Goal: Task Accomplishment & Management: Manage account settings

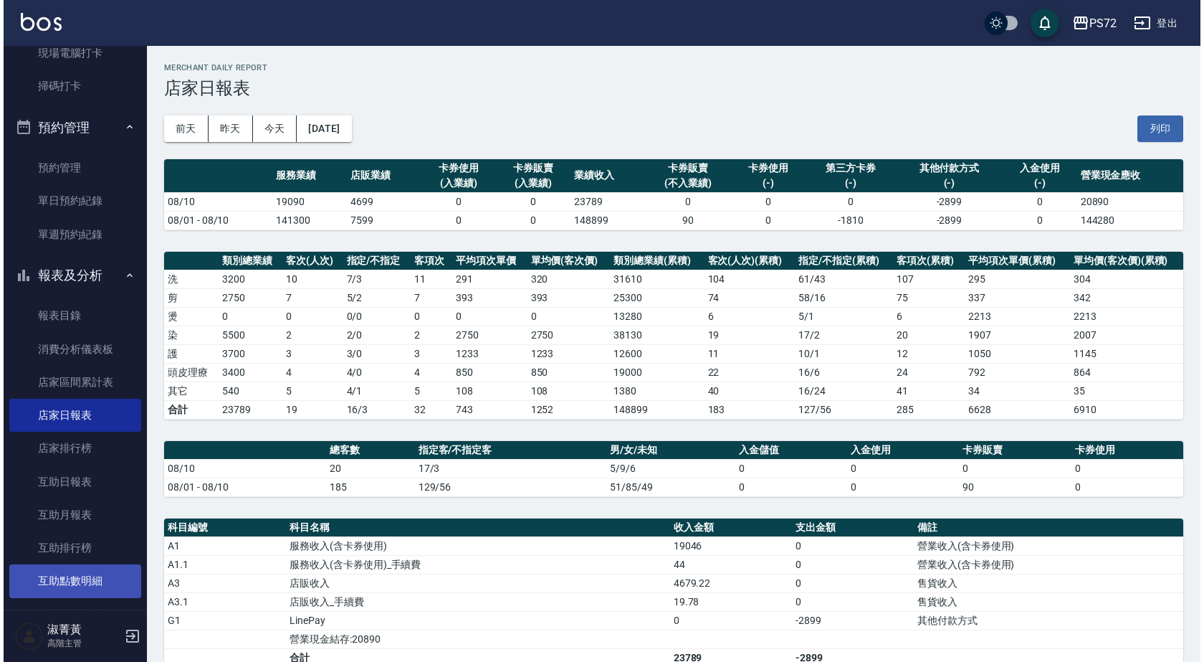
scroll to position [430, 0]
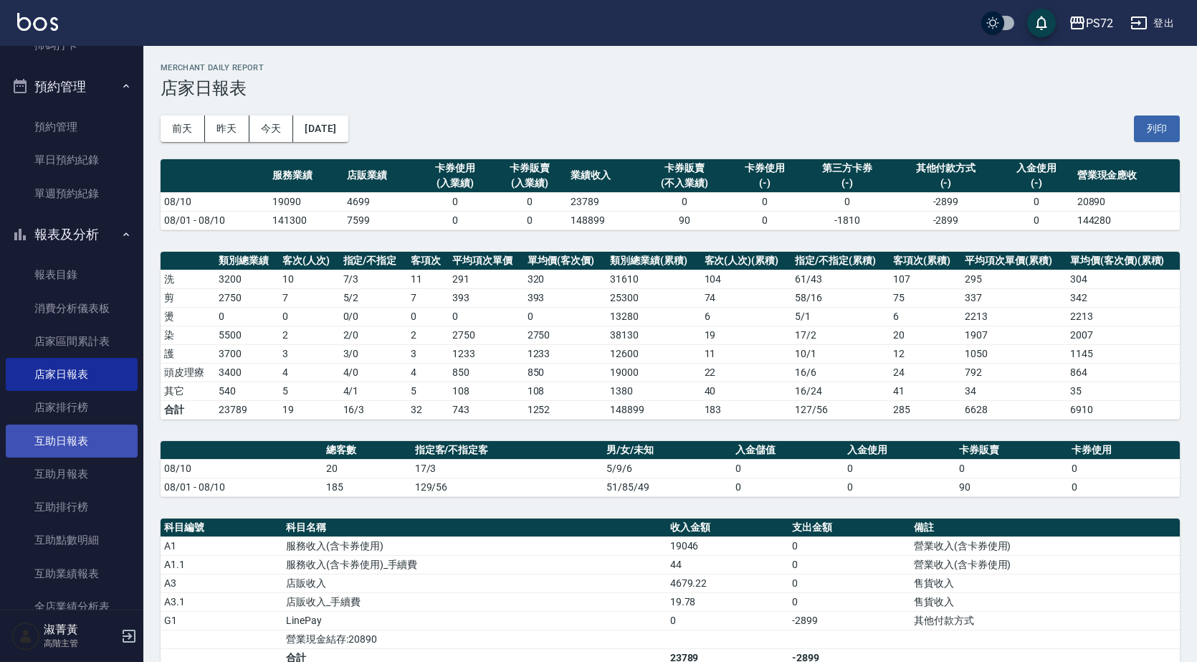
click at [88, 438] on link "互助日報表" at bounding box center [72, 440] width 132 height 33
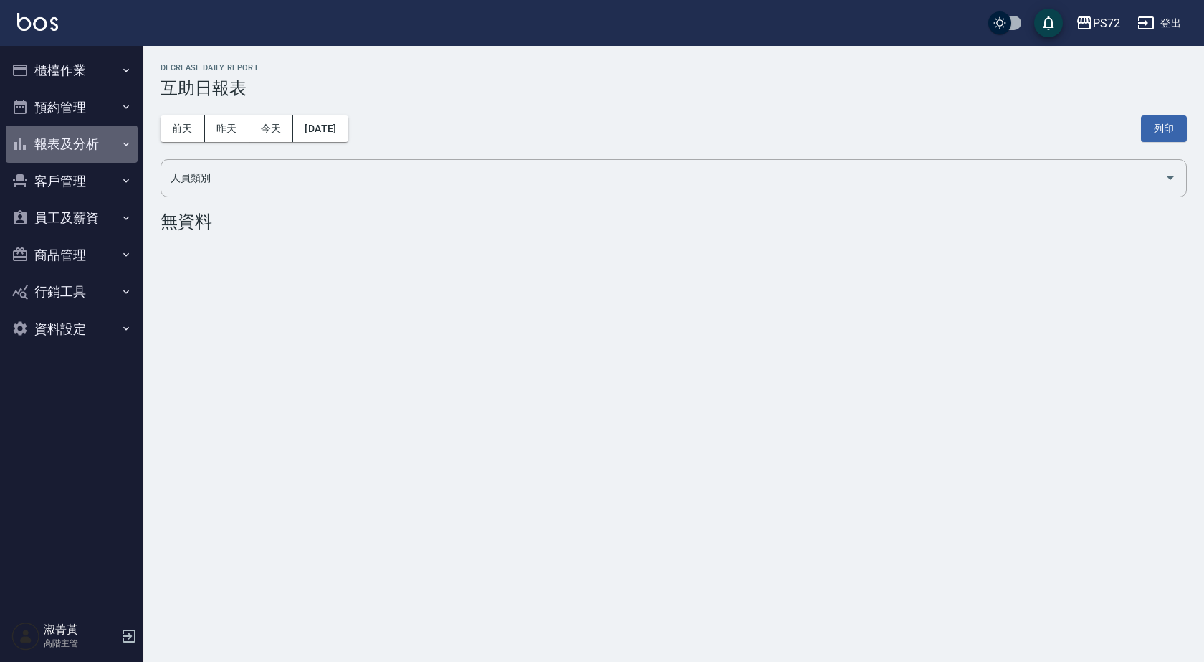
click at [89, 138] on button "報表及分析" at bounding box center [72, 143] width 132 height 37
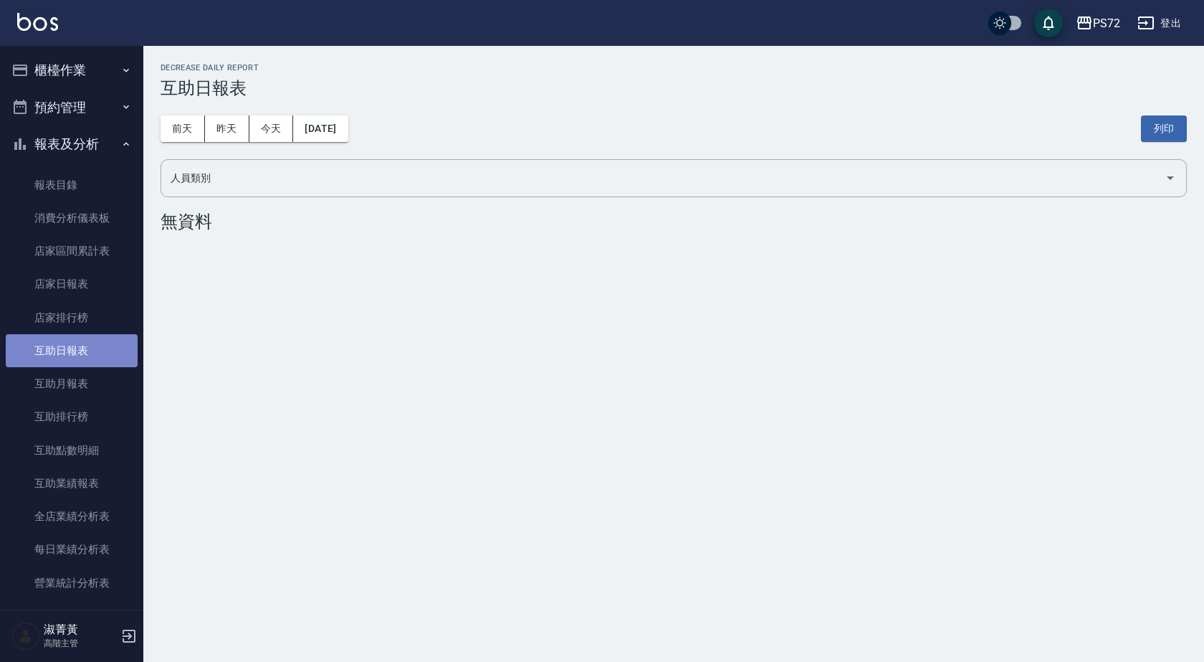
click at [113, 343] on link "互助日報表" at bounding box center [72, 350] width 132 height 33
click at [238, 129] on button "昨天" at bounding box center [227, 128] width 44 height 27
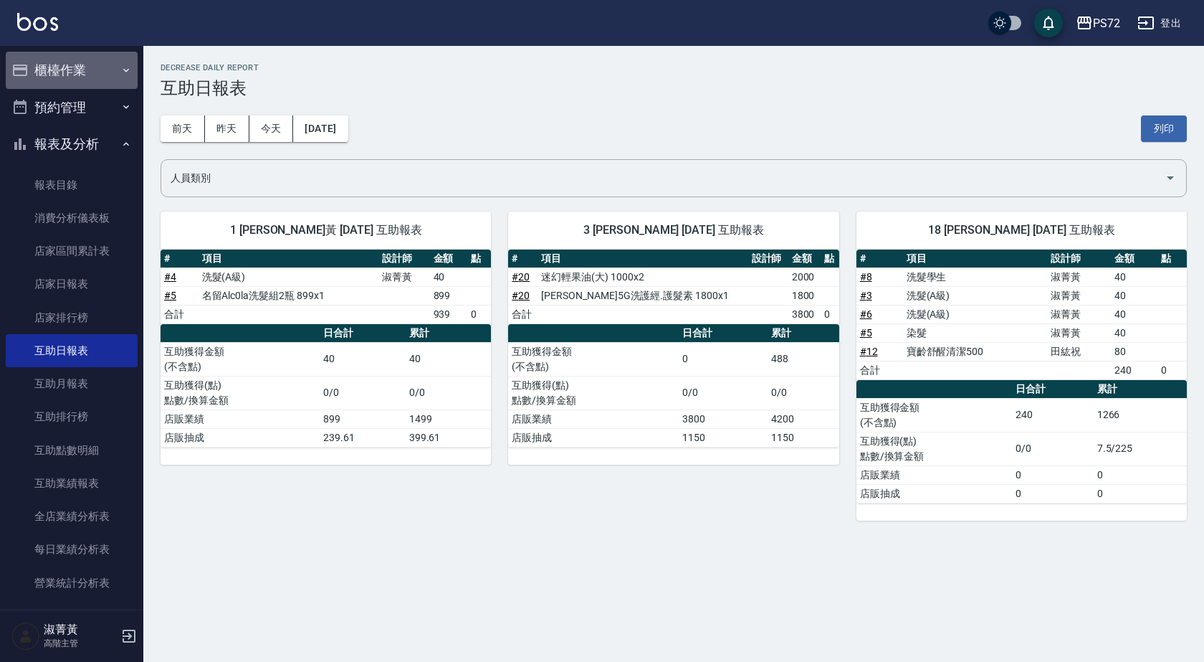
click at [92, 71] on button "櫃檯作業" at bounding box center [72, 70] width 132 height 37
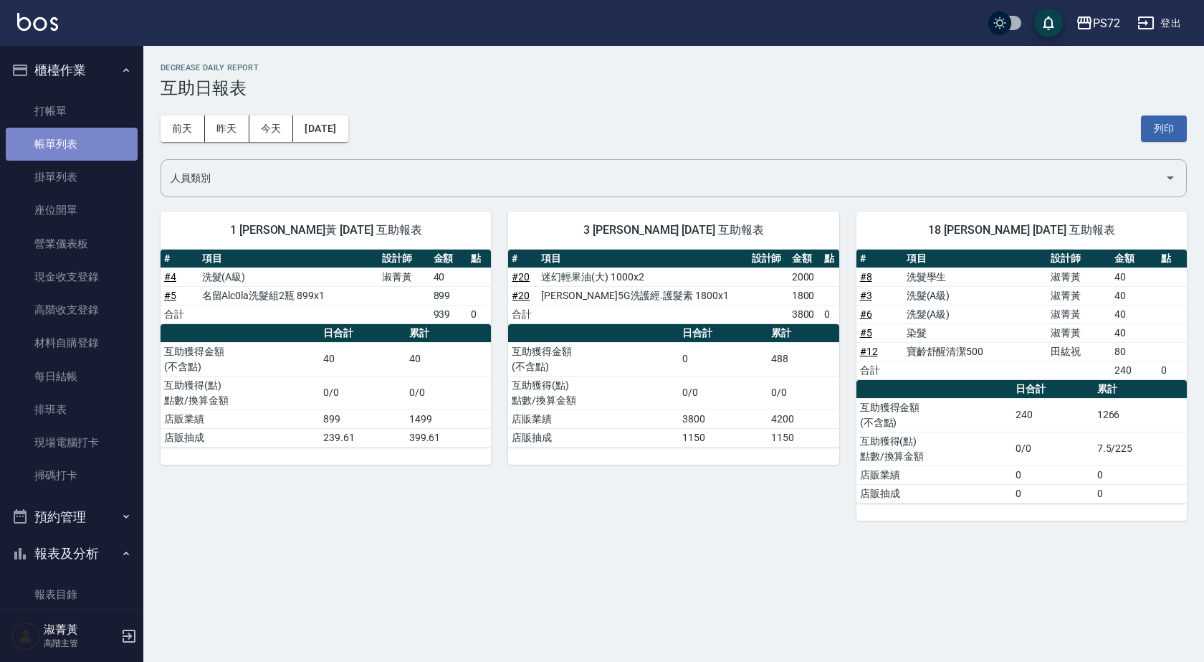
click at [96, 140] on link "帳單列表" at bounding box center [72, 144] width 132 height 33
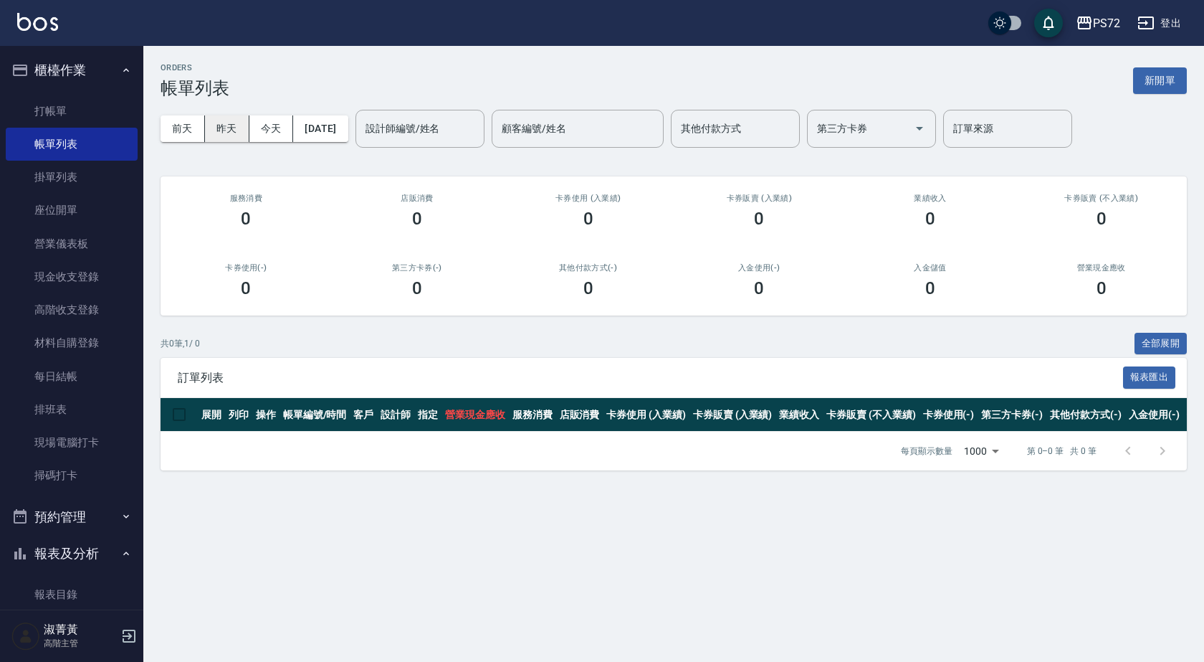
click at [229, 125] on button "昨天" at bounding box center [227, 128] width 44 height 27
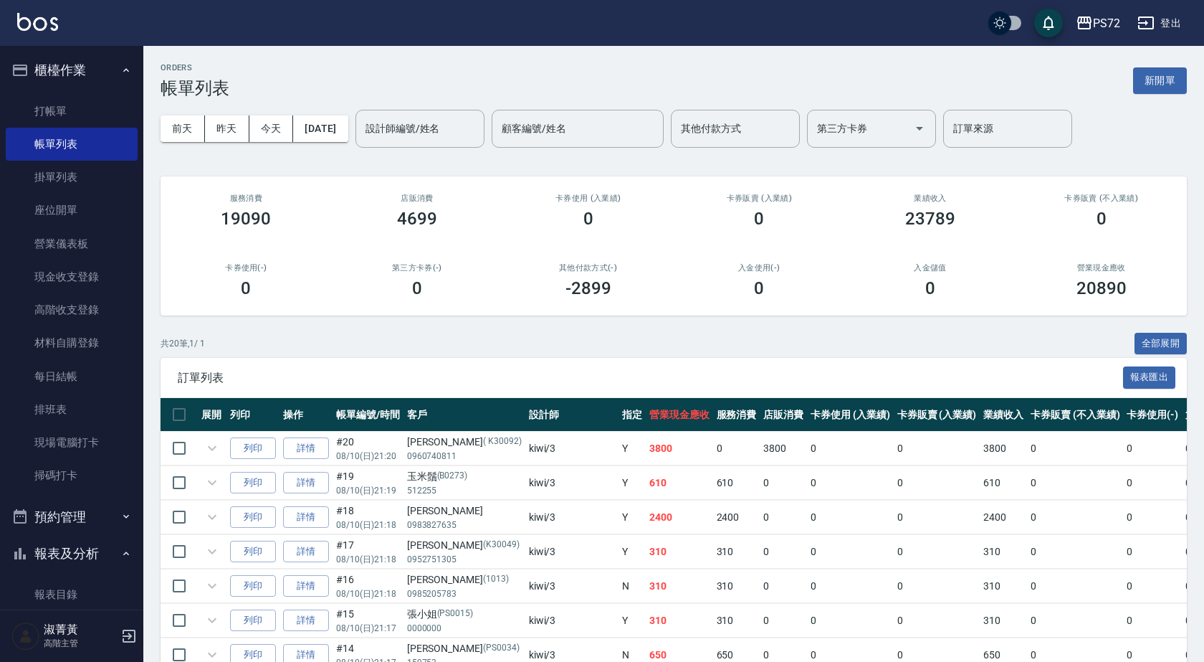
click at [460, 132] on div "設計師編號/姓名 設計師編號/姓名" at bounding box center [420, 129] width 129 height 38
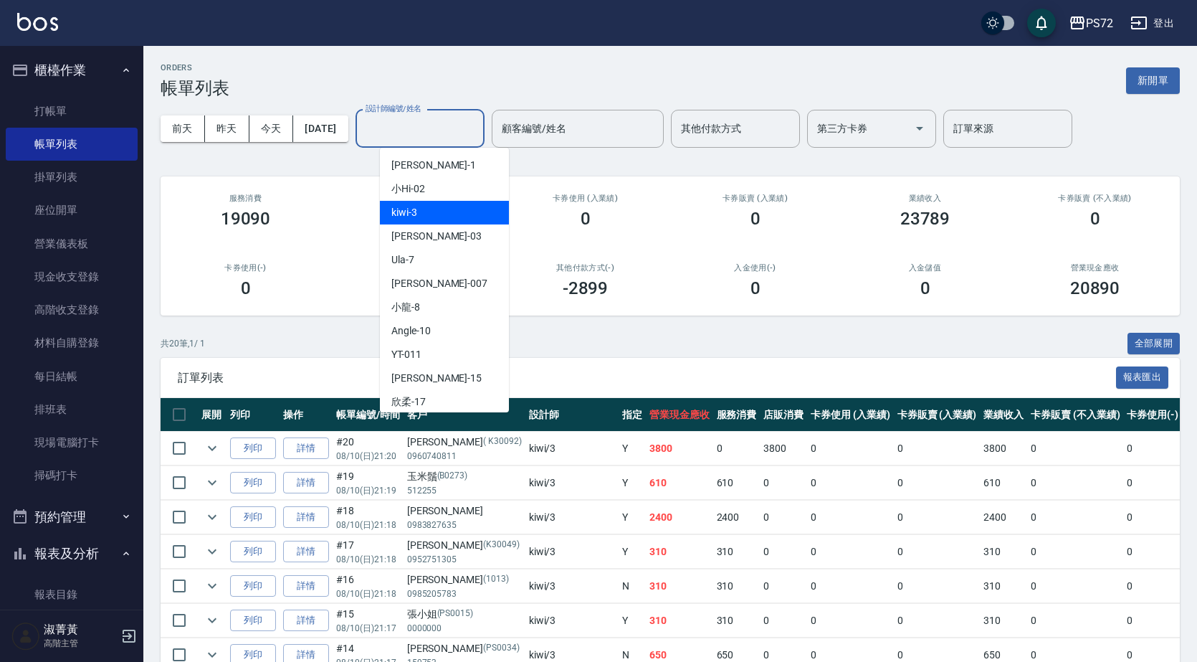
click at [440, 210] on div "kiwi -3" at bounding box center [444, 213] width 129 height 24
type input "kiwi-3"
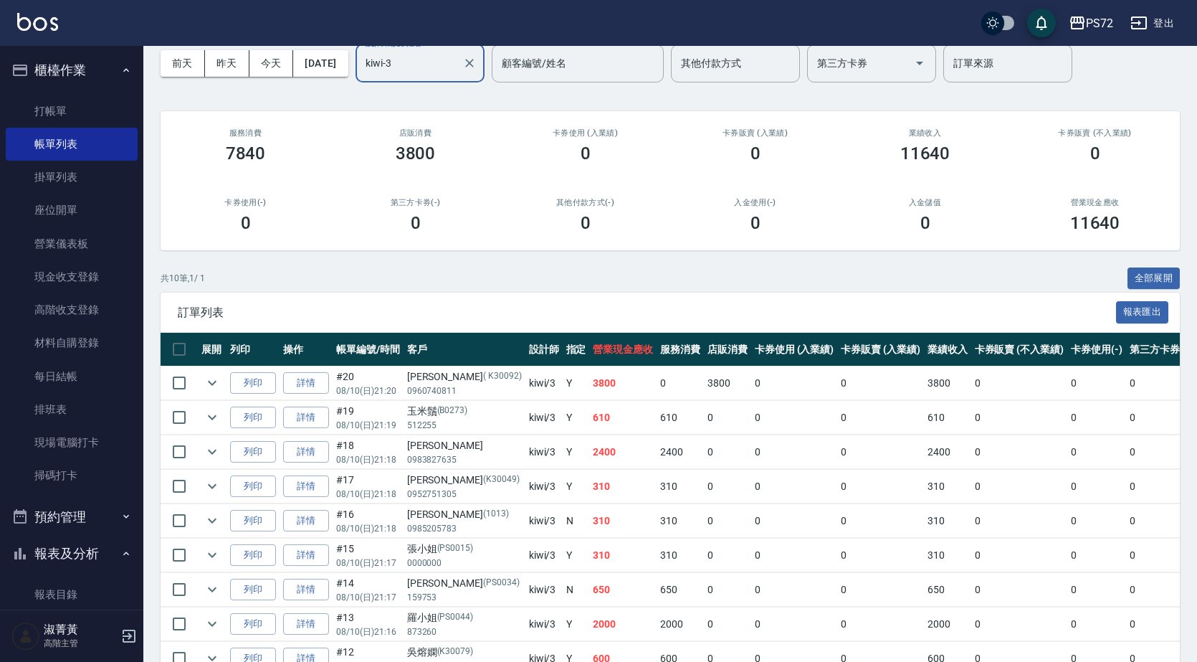
scroll to position [181, 0]
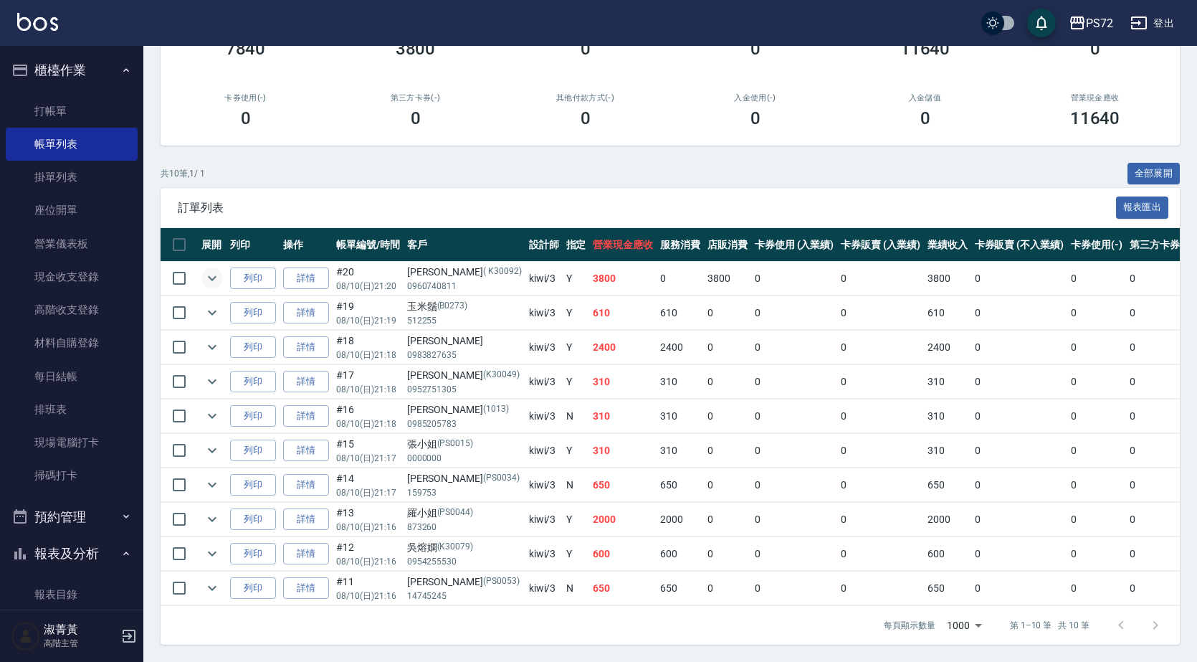
click at [209, 274] on icon "expand row" at bounding box center [212, 278] width 17 height 17
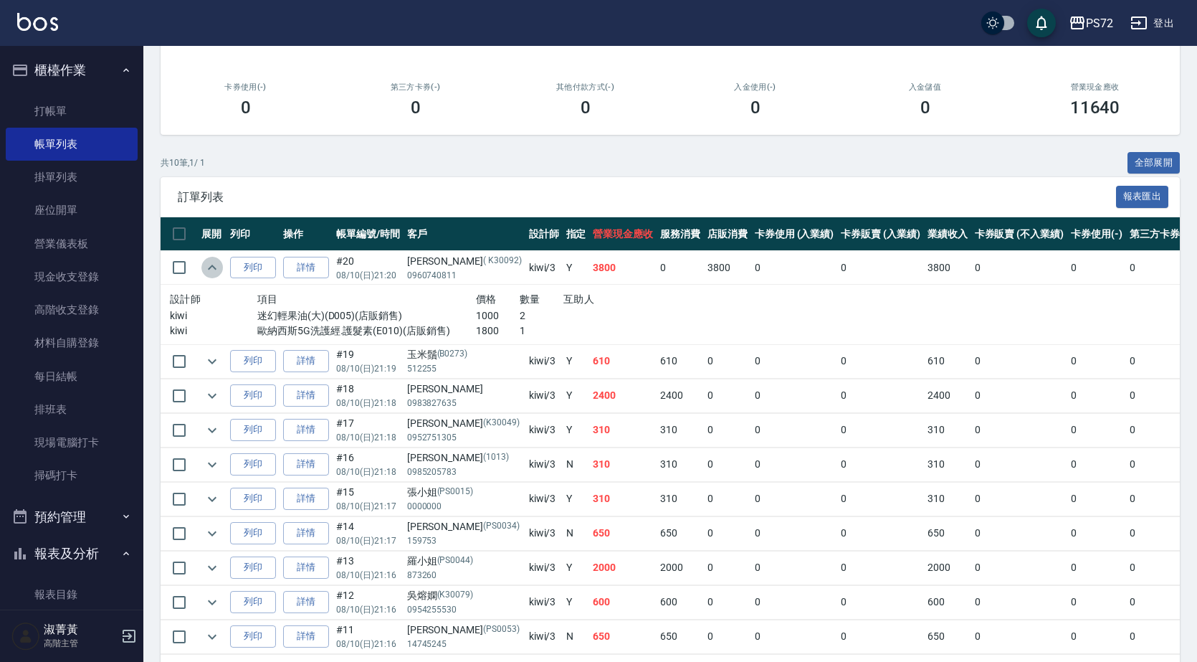
click at [209, 274] on icon "expand row" at bounding box center [212, 267] width 17 height 17
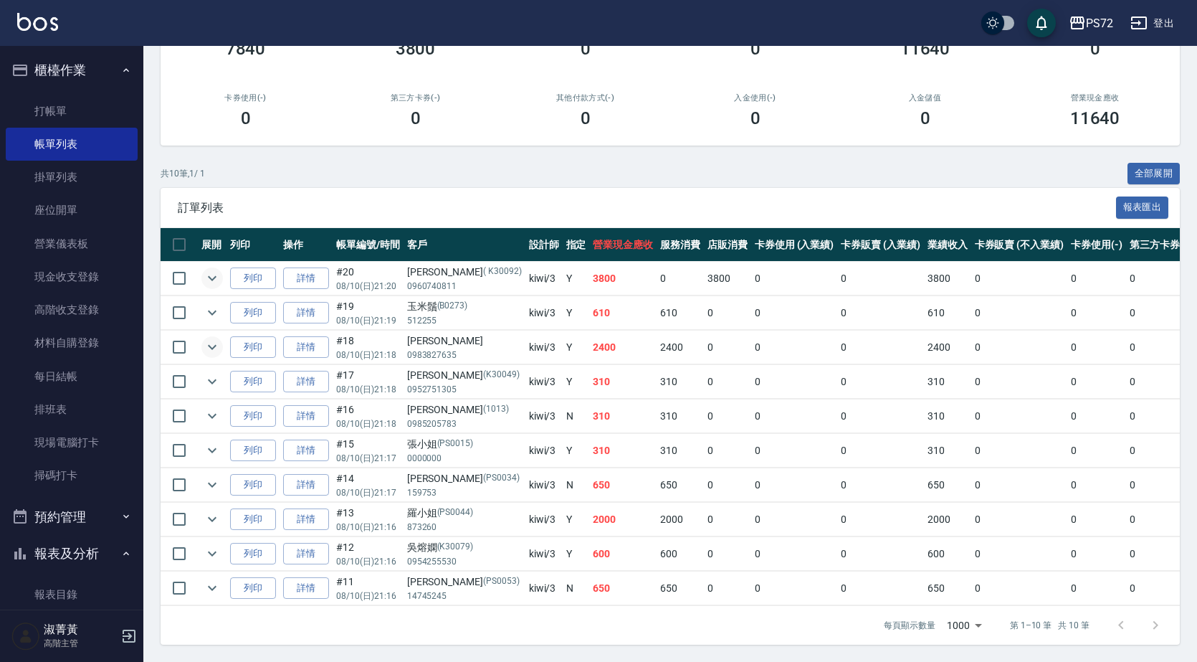
click at [214, 340] on icon "expand row" at bounding box center [212, 346] width 17 height 17
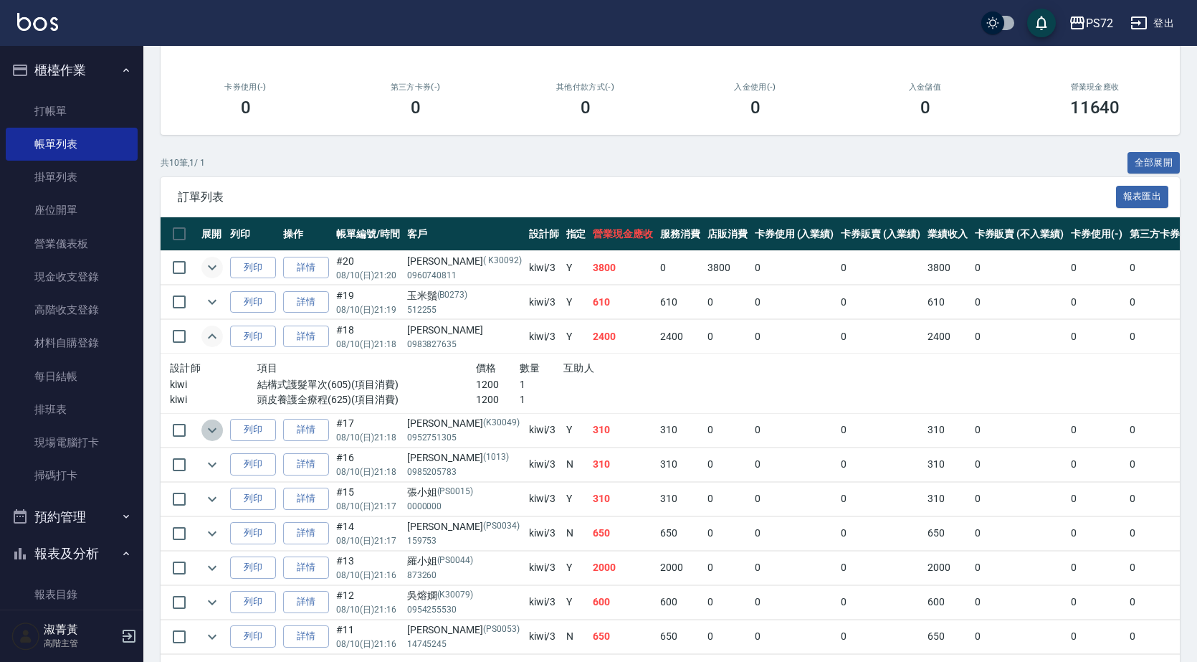
click at [212, 430] on icon "expand row" at bounding box center [212, 429] width 17 height 17
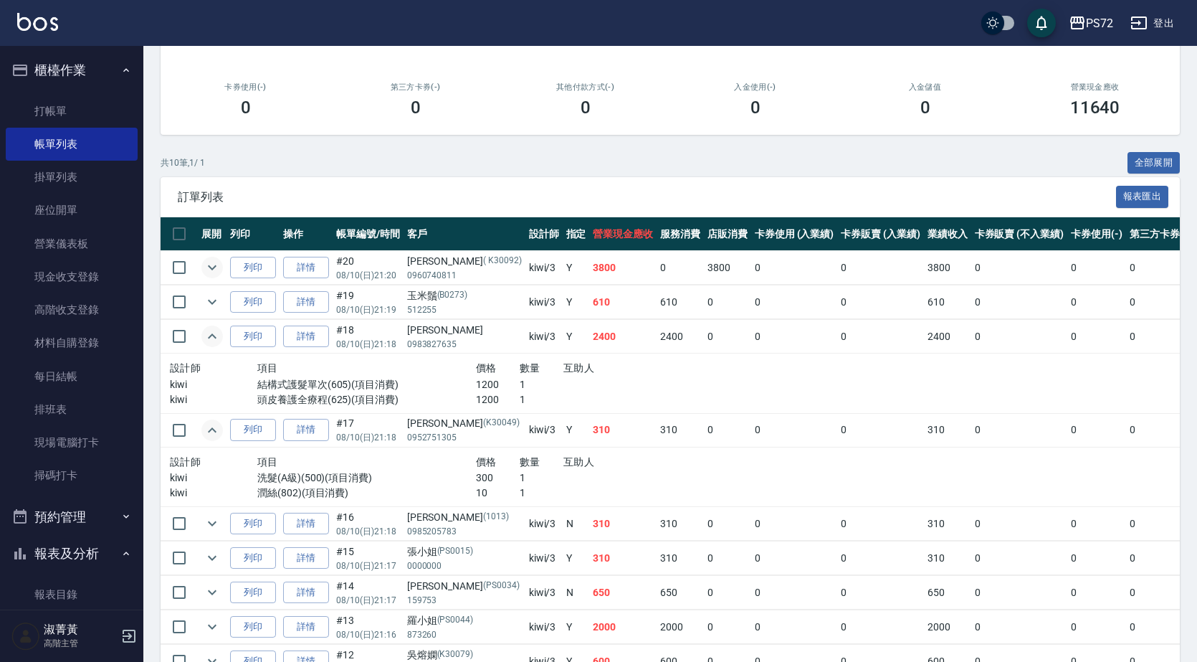
scroll to position [299, 0]
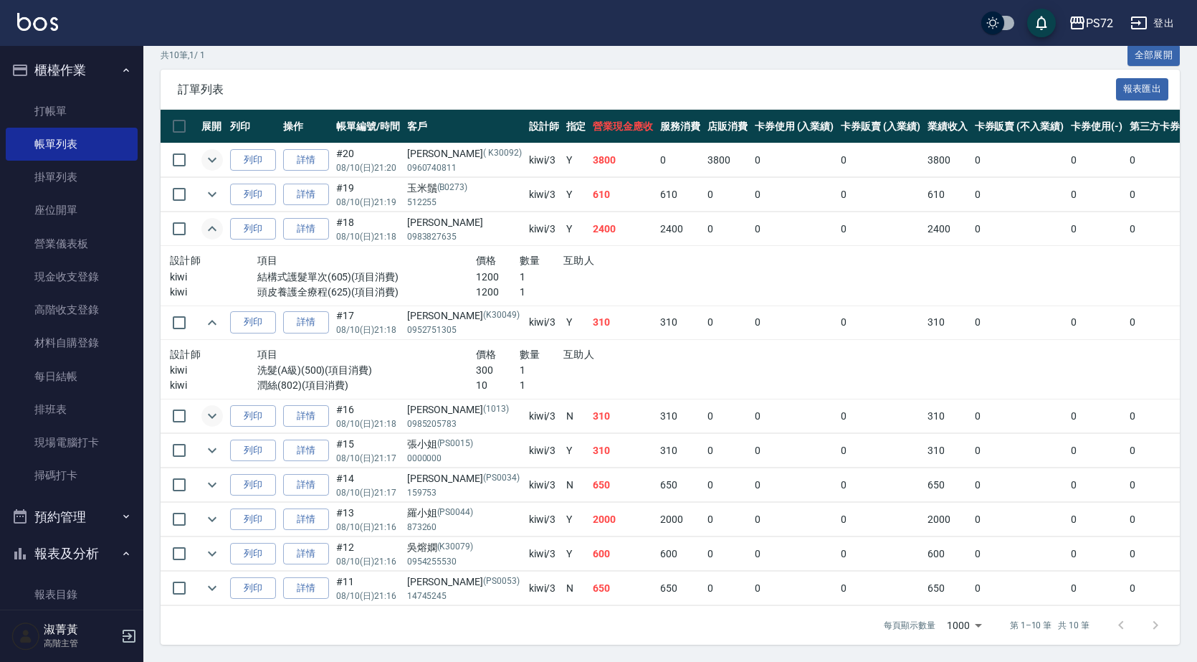
click at [208, 408] on icon "expand row" at bounding box center [212, 415] width 17 height 17
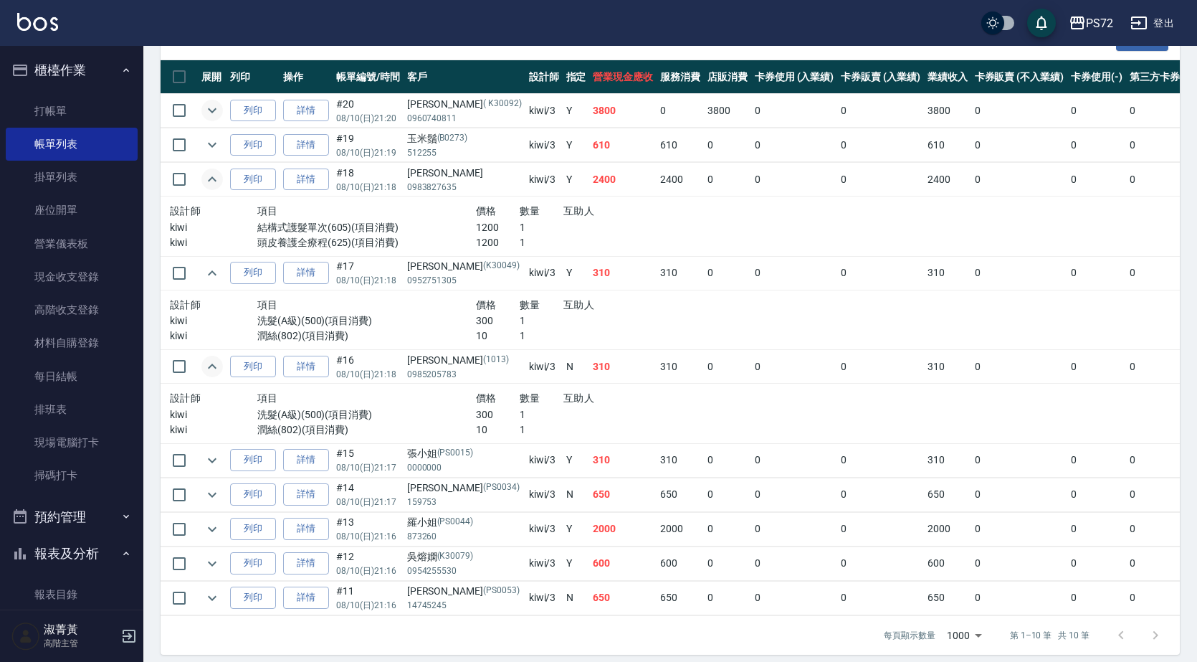
scroll to position [358, 0]
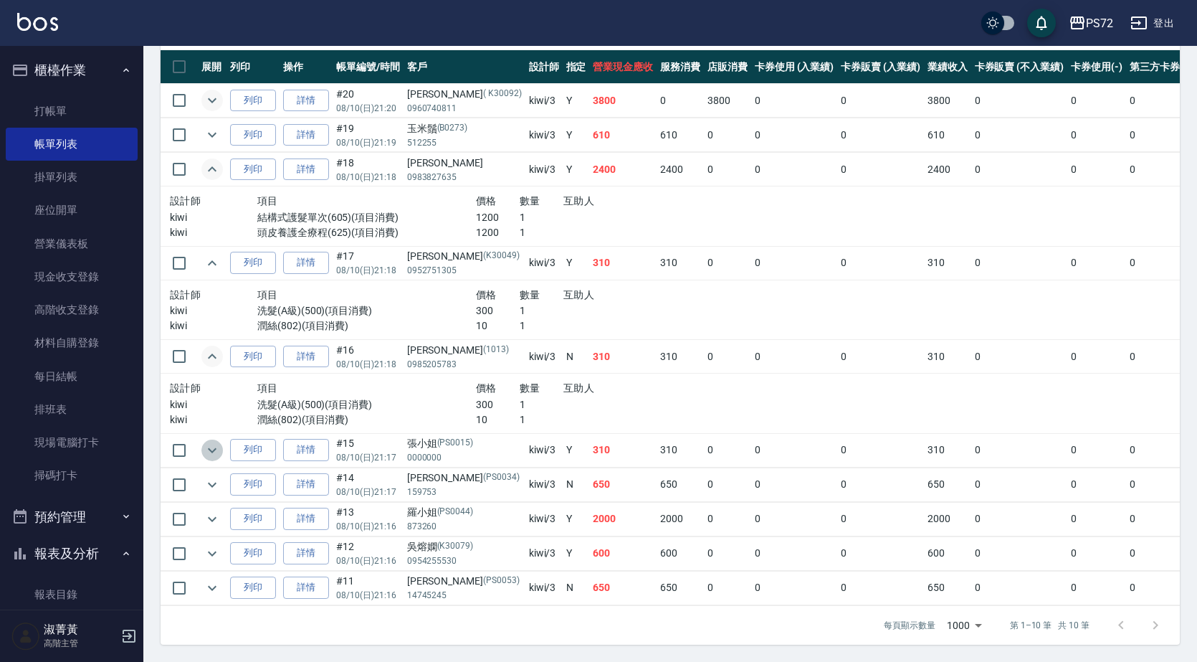
click at [209, 444] on icon "expand row" at bounding box center [212, 450] width 17 height 17
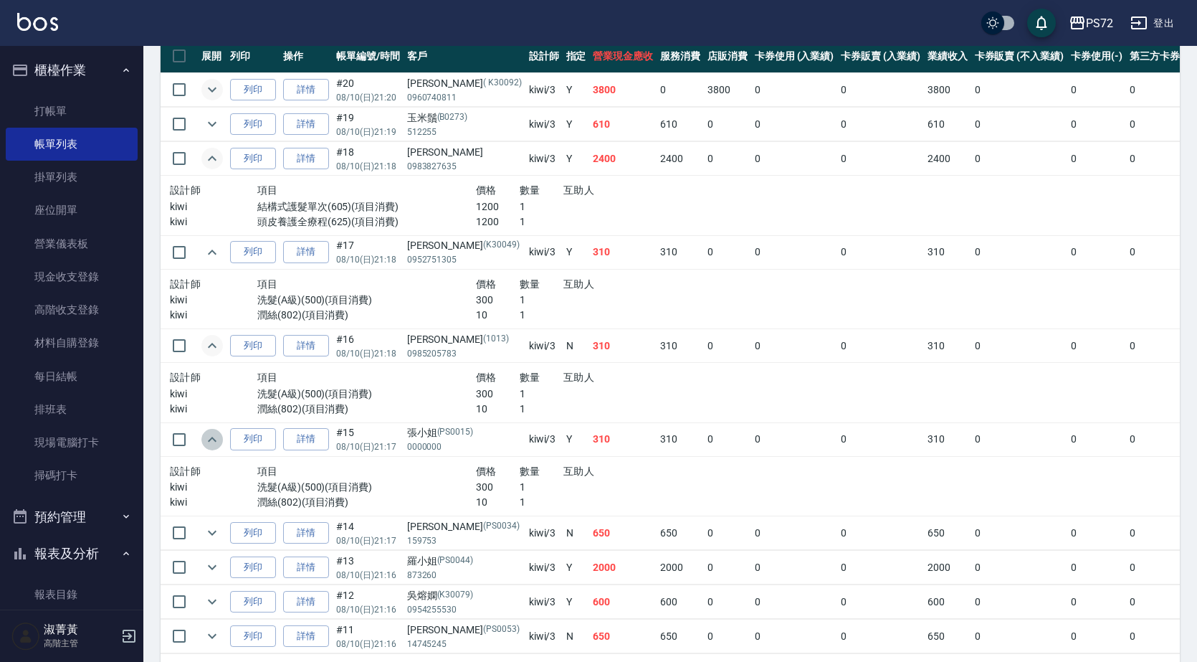
click at [209, 444] on icon "expand row" at bounding box center [212, 439] width 17 height 17
